Goal: Task Accomplishment & Management: Manage account settings

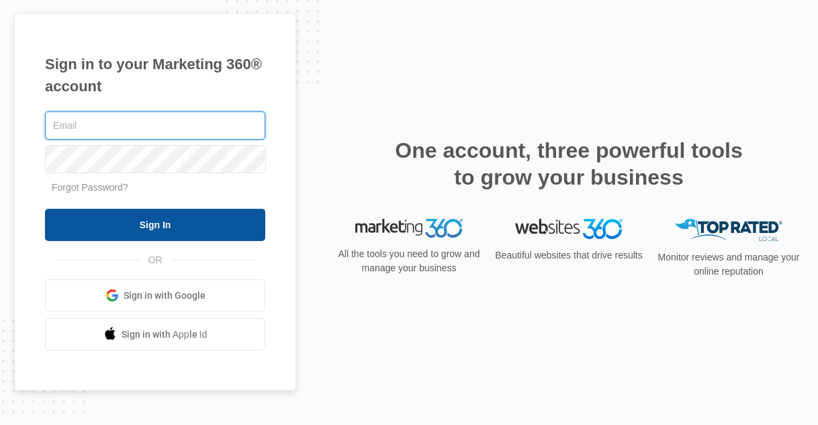
type input "[EMAIL_ADDRESS][DOMAIN_NAME]"
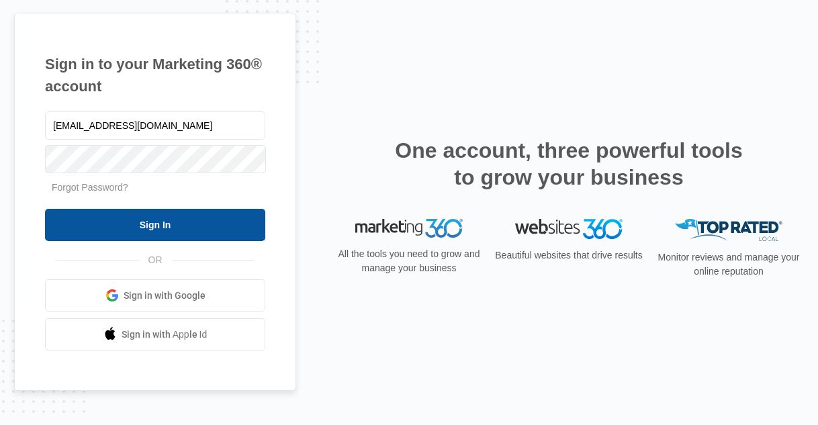
click at [219, 211] on input "Sign In" at bounding box center [155, 225] width 220 height 32
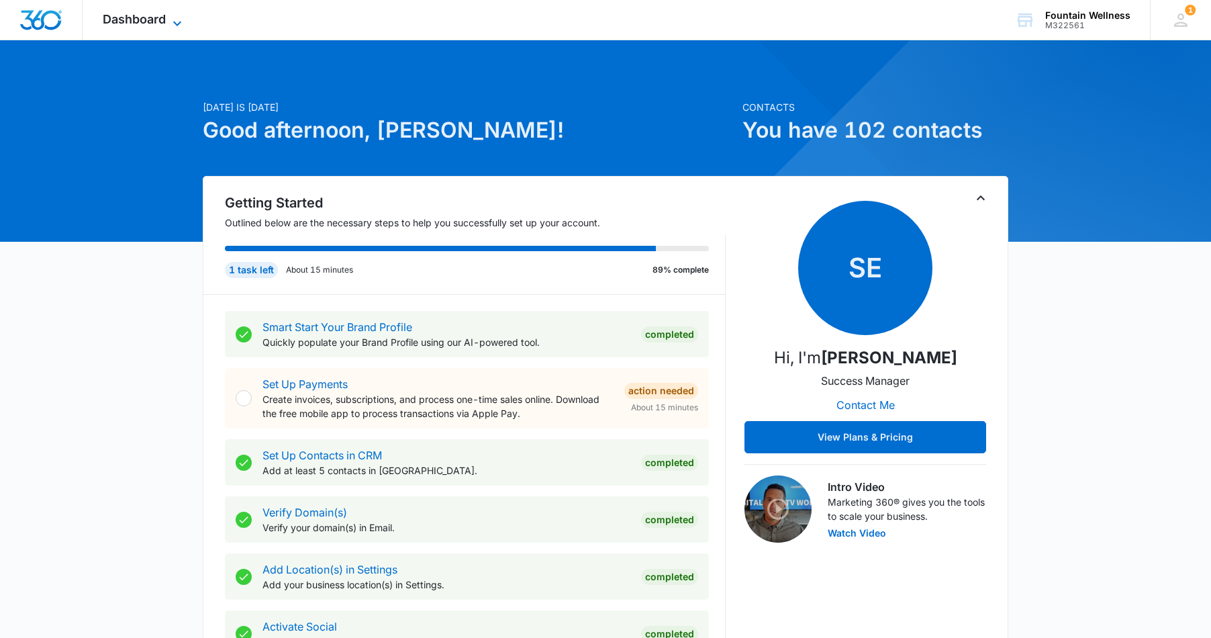
click at [160, 17] on span "Dashboard" at bounding box center [134, 19] width 63 height 14
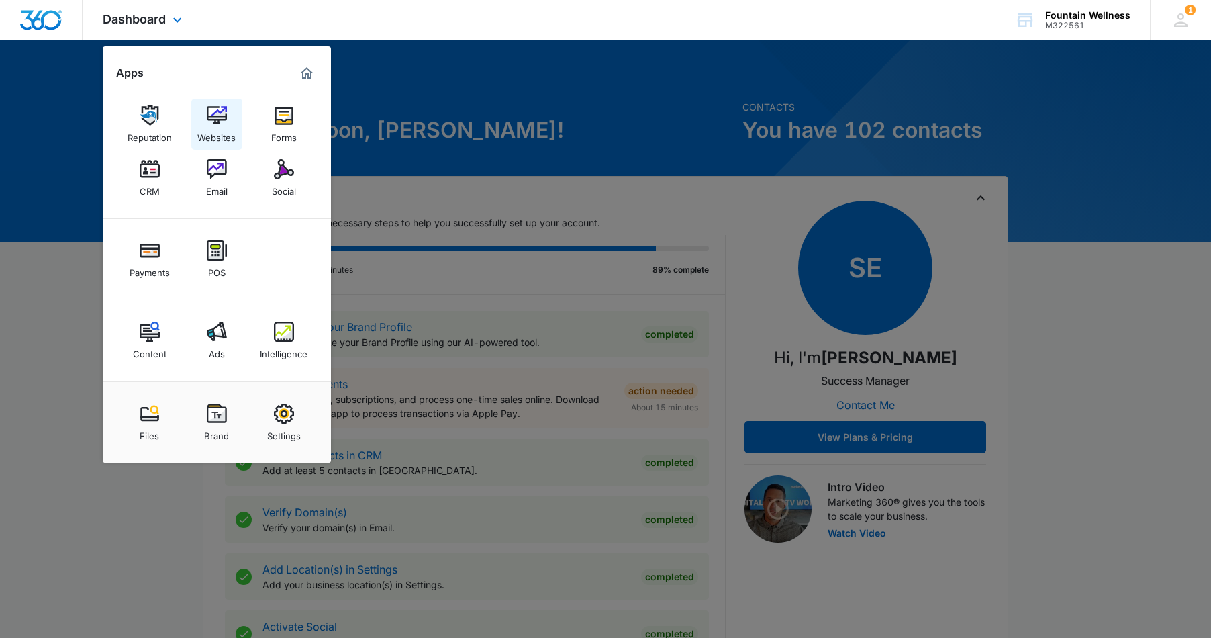
click at [213, 123] on img at bounding box center [217, 115] width 20 height 20
